Goal: Transaction & Acquisition: Purchase product/service

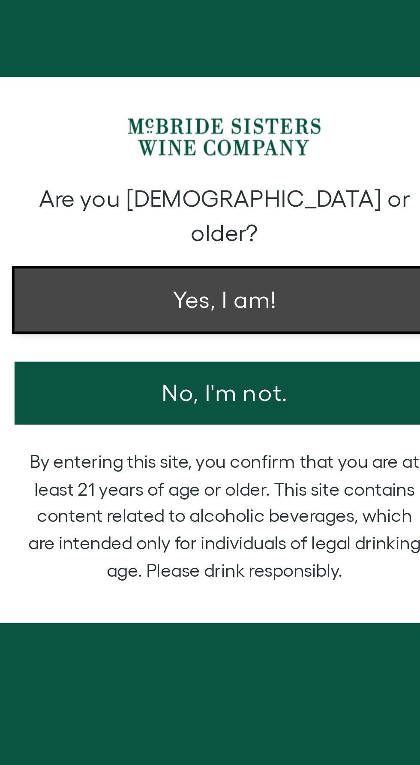
click at [246, 360] on button "Yes, I am!" at bounding box center [210, 366] width 137 height 21
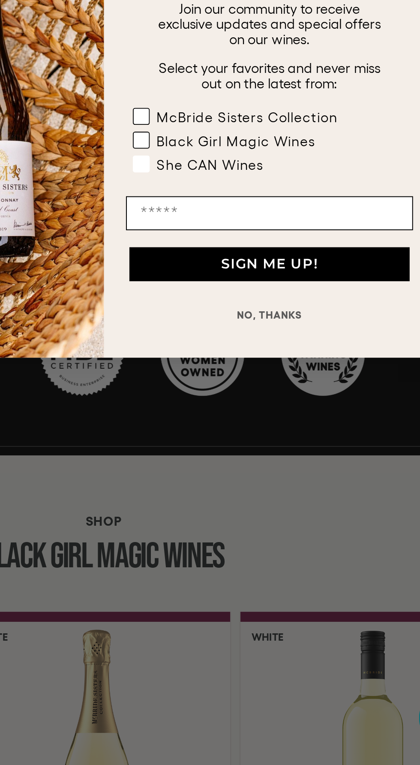
click at [322, 399] on label "She CAN Wines" at bounding box center [282, 396] width 114 height 12
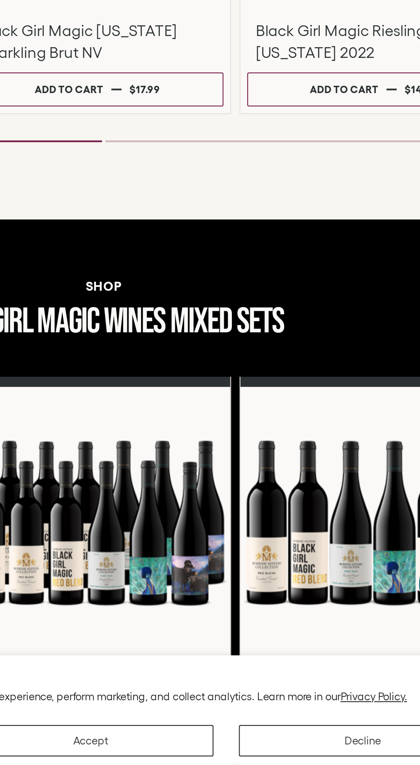
scroll to position [402, 0]
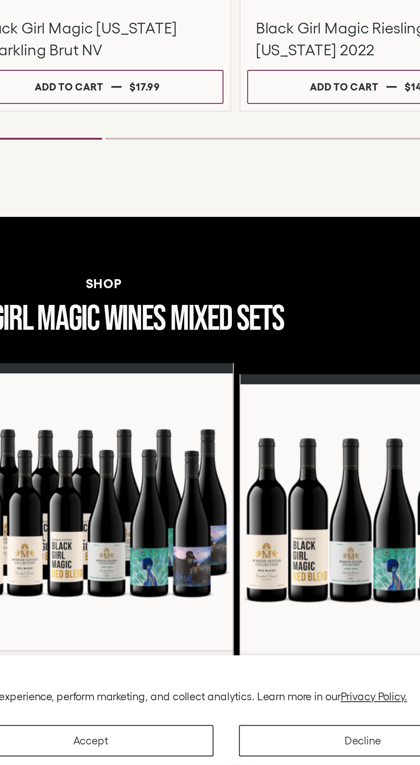
click at [250, 635] on div at bounding box center [207, 637] width 137 height 140
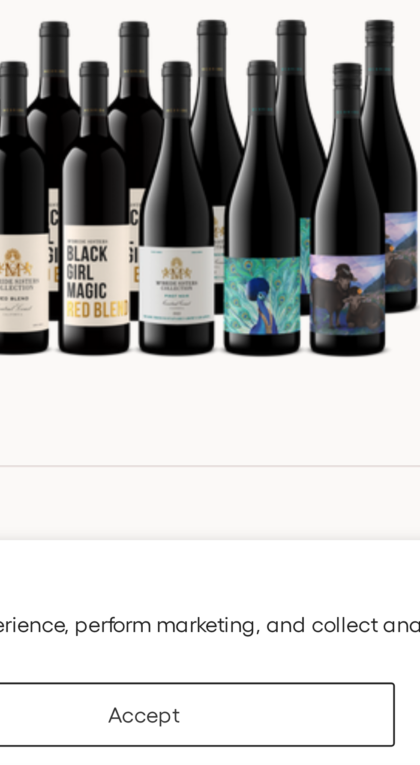
scroll to position [422, 0]
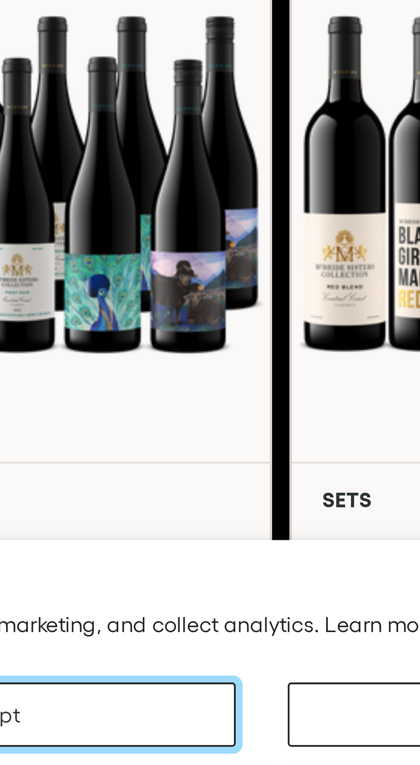
click at [250, 755] on button "Accept" at bounding box center [203, 753] width 125 height 16
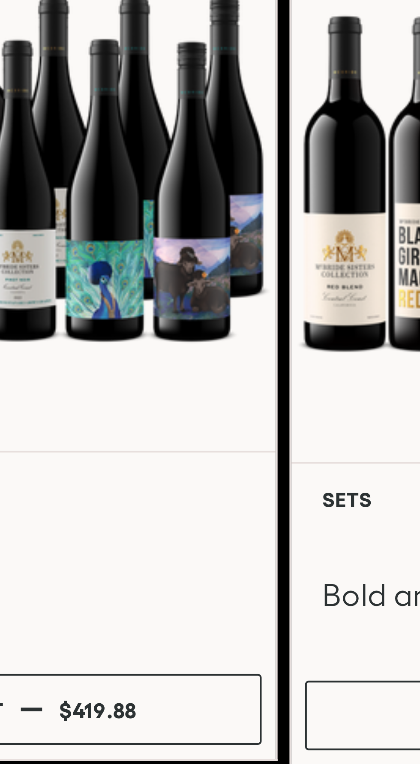
click at [256, 709] on div at bounding box center [206, 707] width 121 height 10
